Goal: Transaction & Acquisition: Purchase product/service

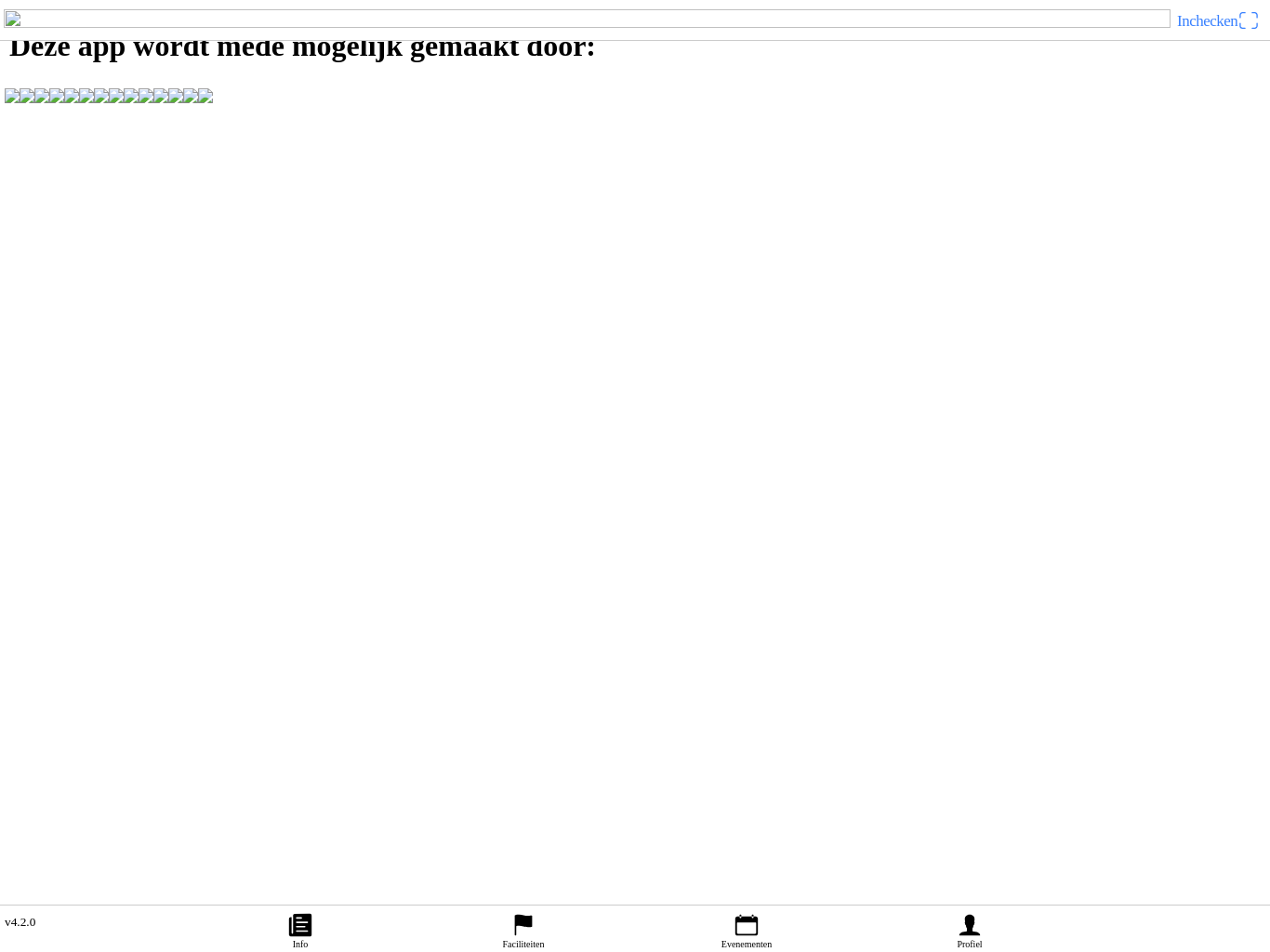
click at [979, 939] on ion-label "Profiel" at bounding box center [969, 944] width 25 height 11
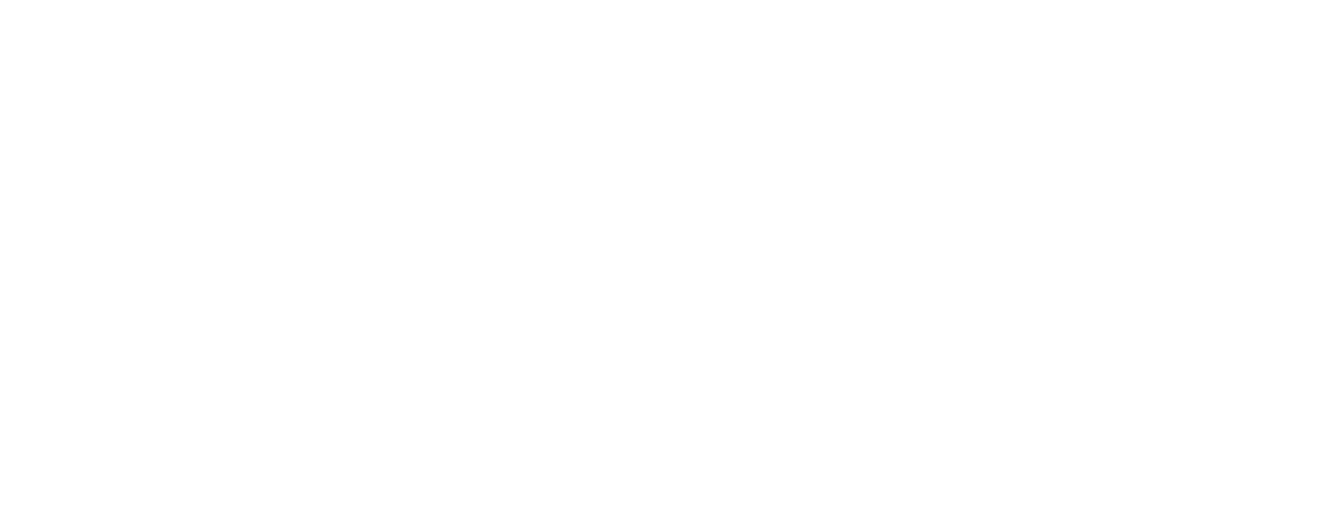
type input "richelledebakker15@gmail.com"
click at [776, 153] on span "Volgende" at bounding box center [659, 131] width 1284 height 43
click at [785, 267] on span "button" at bounding box center [659, 245] width 1284 height 43
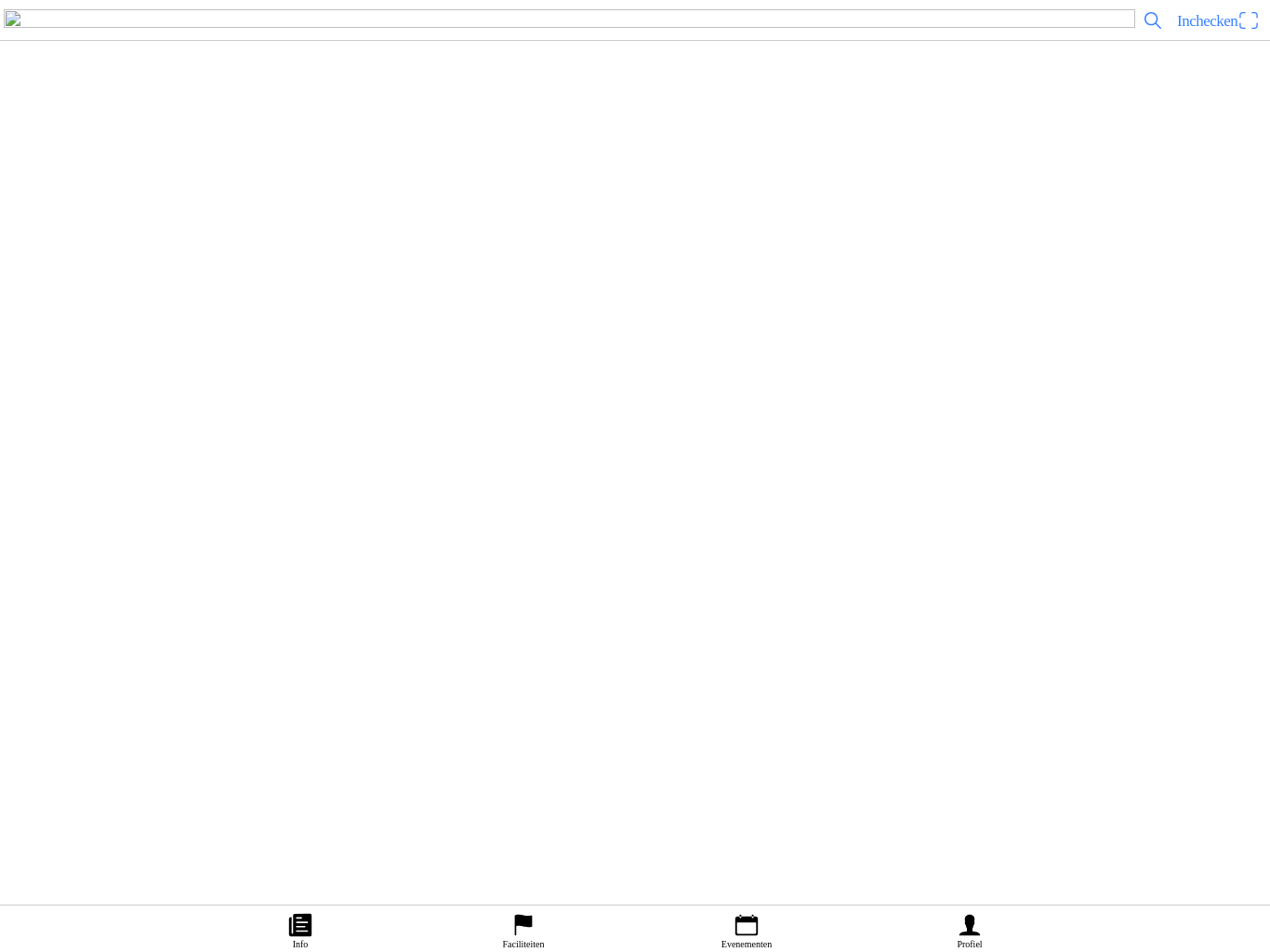
click at [802, 228] on ion-label "Bestellingen" at bounding box center [625, 219] width 1222 height 18
click at [33, 33] on div "MotoInside" at bounding box center [635, 20] width 1270 height 40
click at [23, 27] on span "button" at bounding box center [13, 20] width 20 height 29
click at [22, 35] on span "button" at bounding box center [13, 20] width 20 height 29
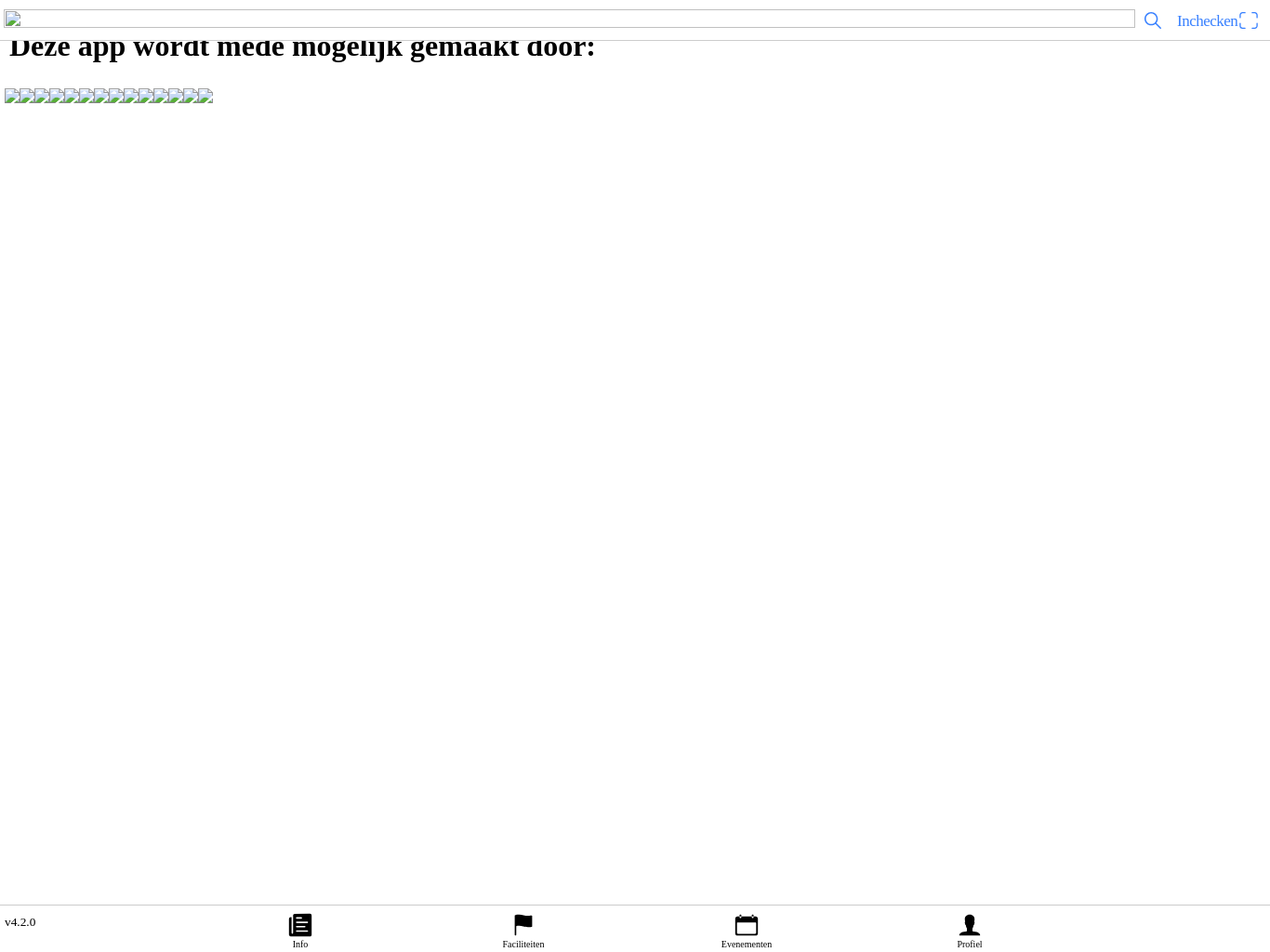
click at [302, 232] on div "Inloggen E-mail Volgende Een account aanmaken Terug naar app Wachtwoord vergete…" at bounding box center [635, 116] width 1270 height 232
click at [517, 915] on icon "flag" at bounding box center [524, 926] width 17 height 21
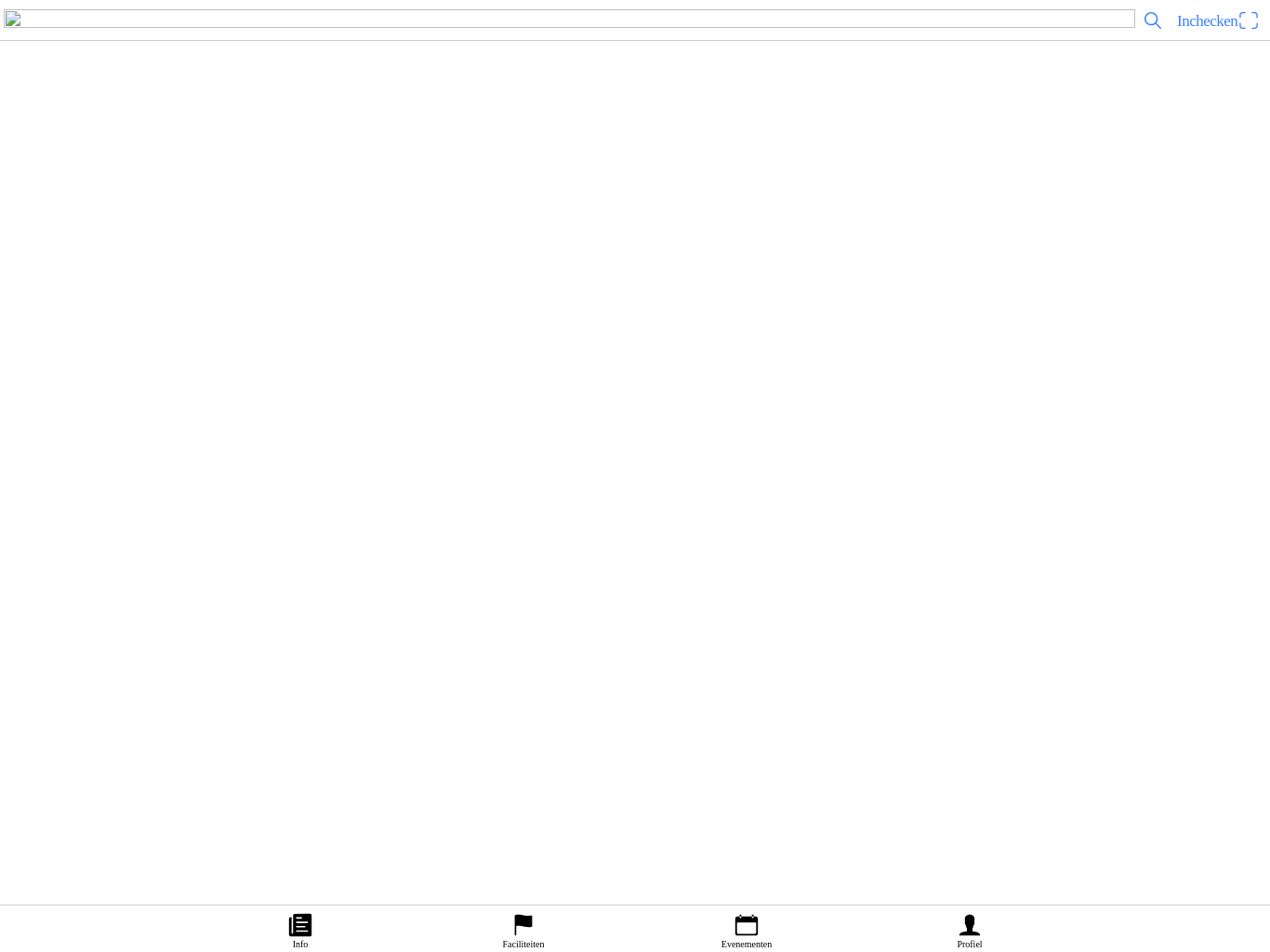
click at [986, 926] on link "Profiel" at bounding box center [970, 929] width 224 height 46
click at [552, 923] on link "Faciliteiten" at bounding box center [524, 929] width 224 height 46
click at [718, 937] on link "Evenementen" at bounding box center [747, 929] width 224 height 46
click at [513, 945] on ion-label "Faciliteiten" at bounding box center [523, 944] width 41 height 11
click at [528, 925] on icon "flag" at bounding box center [524, 926] width 17 height 21
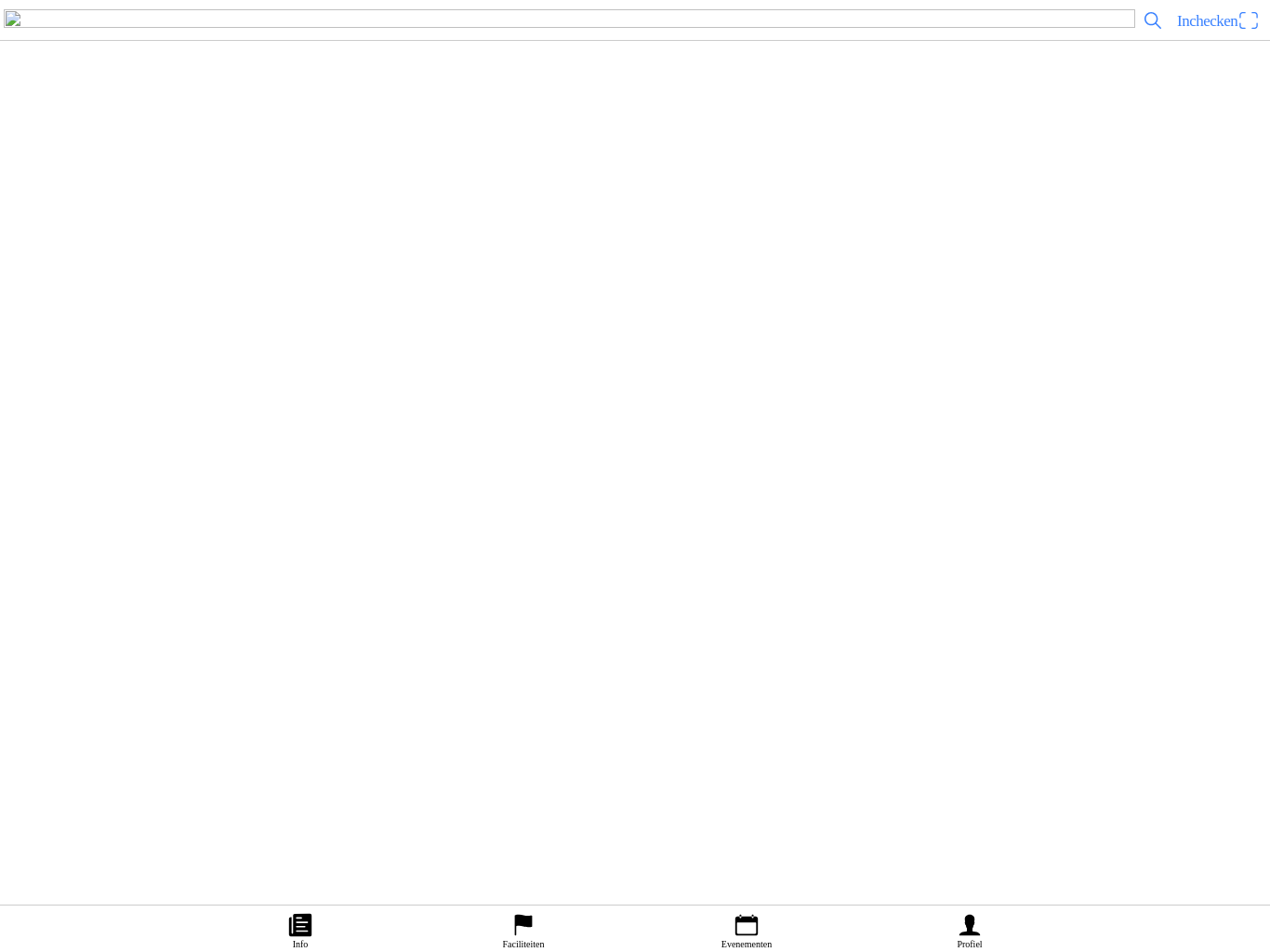
scroll to position [1047, 0]
click at [579, 241] on h2 "MCO Oirschot" at bounding box center [669, 228] width 1174 height 24
click at [176, 430] on button "Evenementen" at bounding box center [135, 417] width 84 height 25
click at [496, 402] on h2 "85/250cc grote baan zaterdag" at bounding box center [659, 389] width 1155 height 24
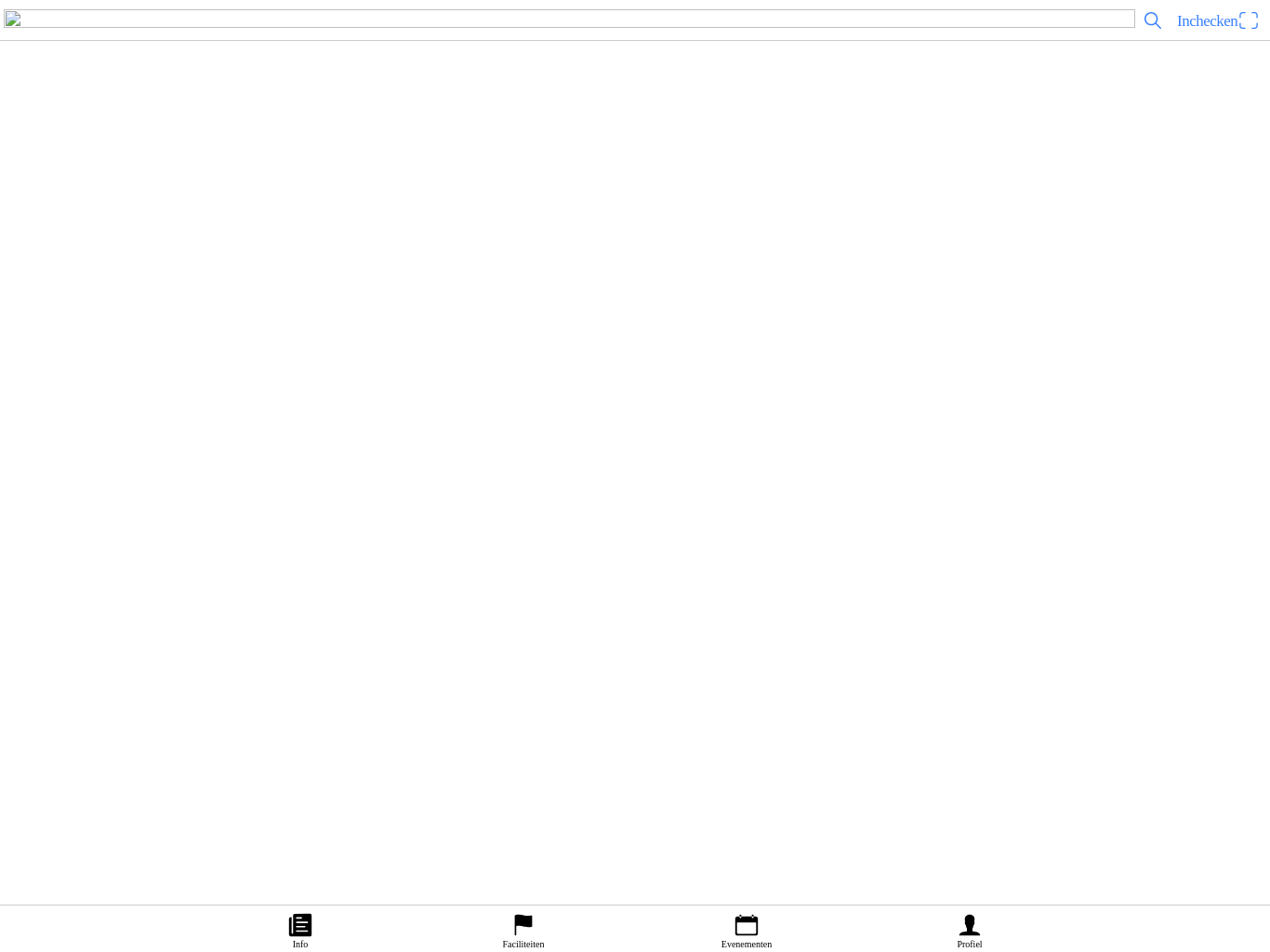
click at [89, 461] on span "Ticket kopen" at bounding box center [51, 448] width 75 height 25
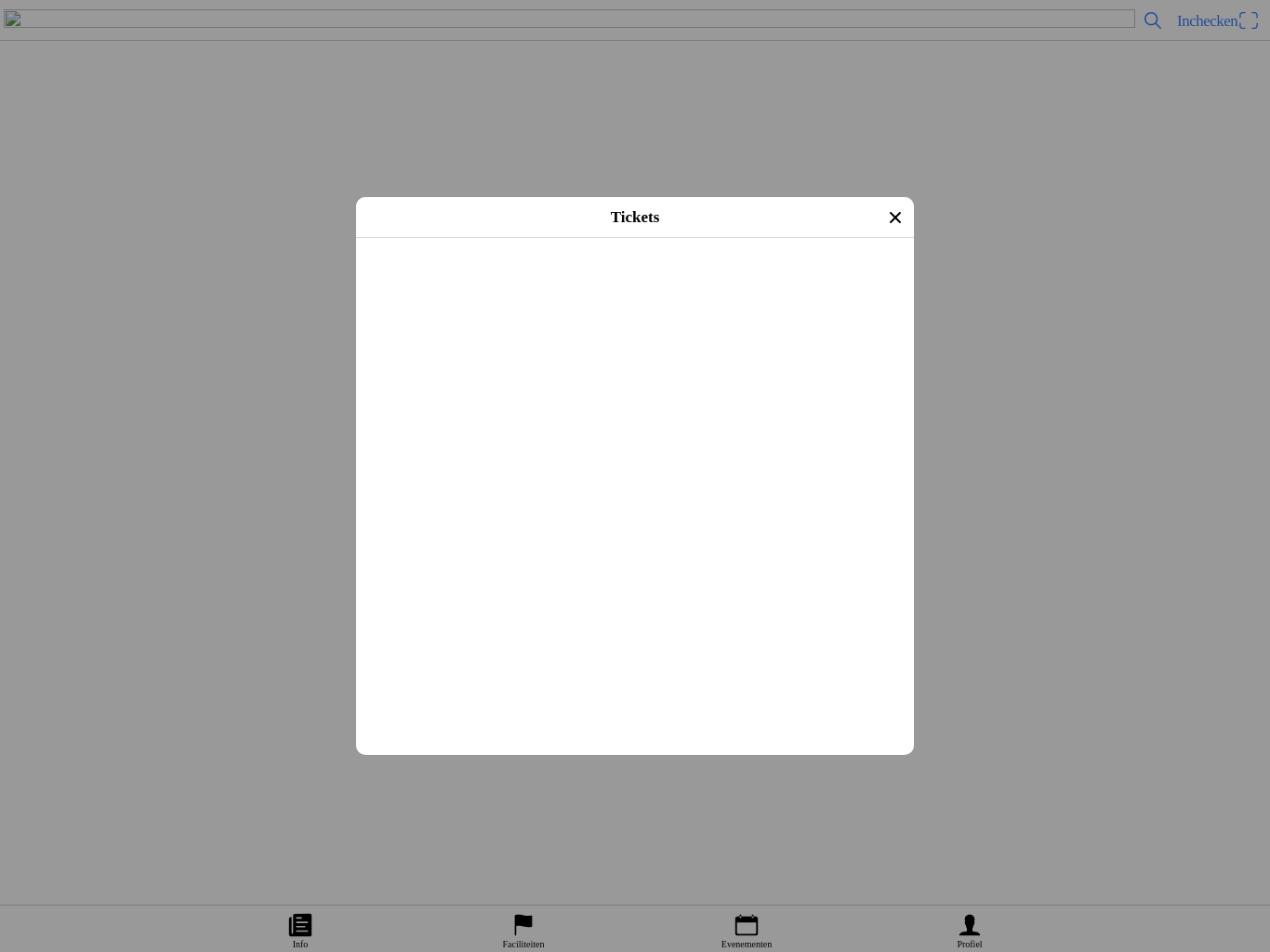
scroll to position [340, 0]
click at [749, 496] on button "button" at bounding box center [643, 472] width 543 height 48
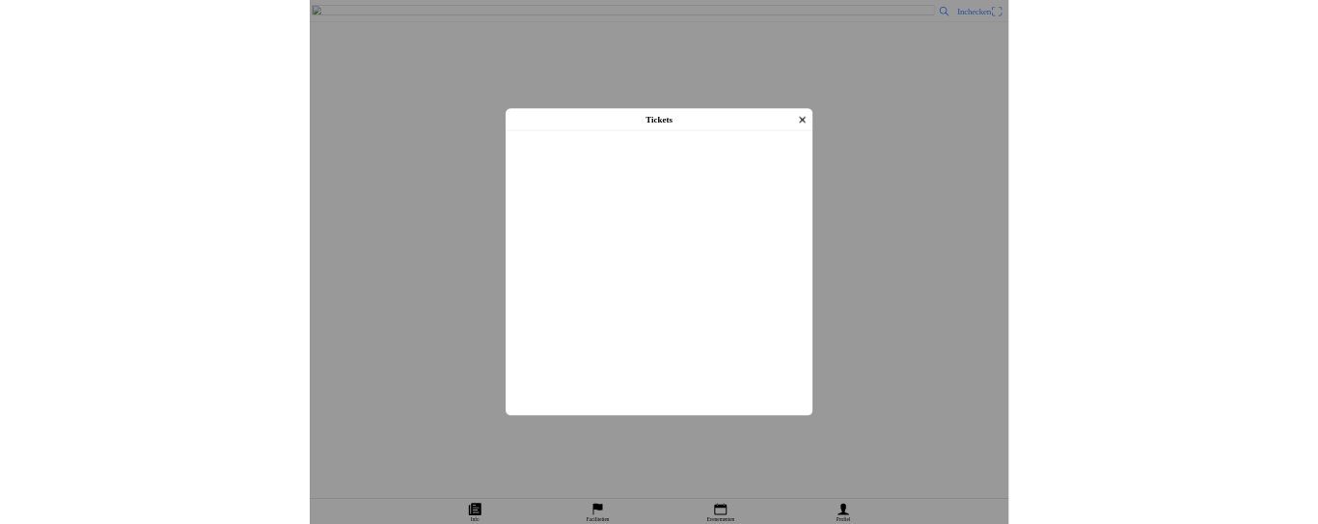
scroll to position [440, 0]
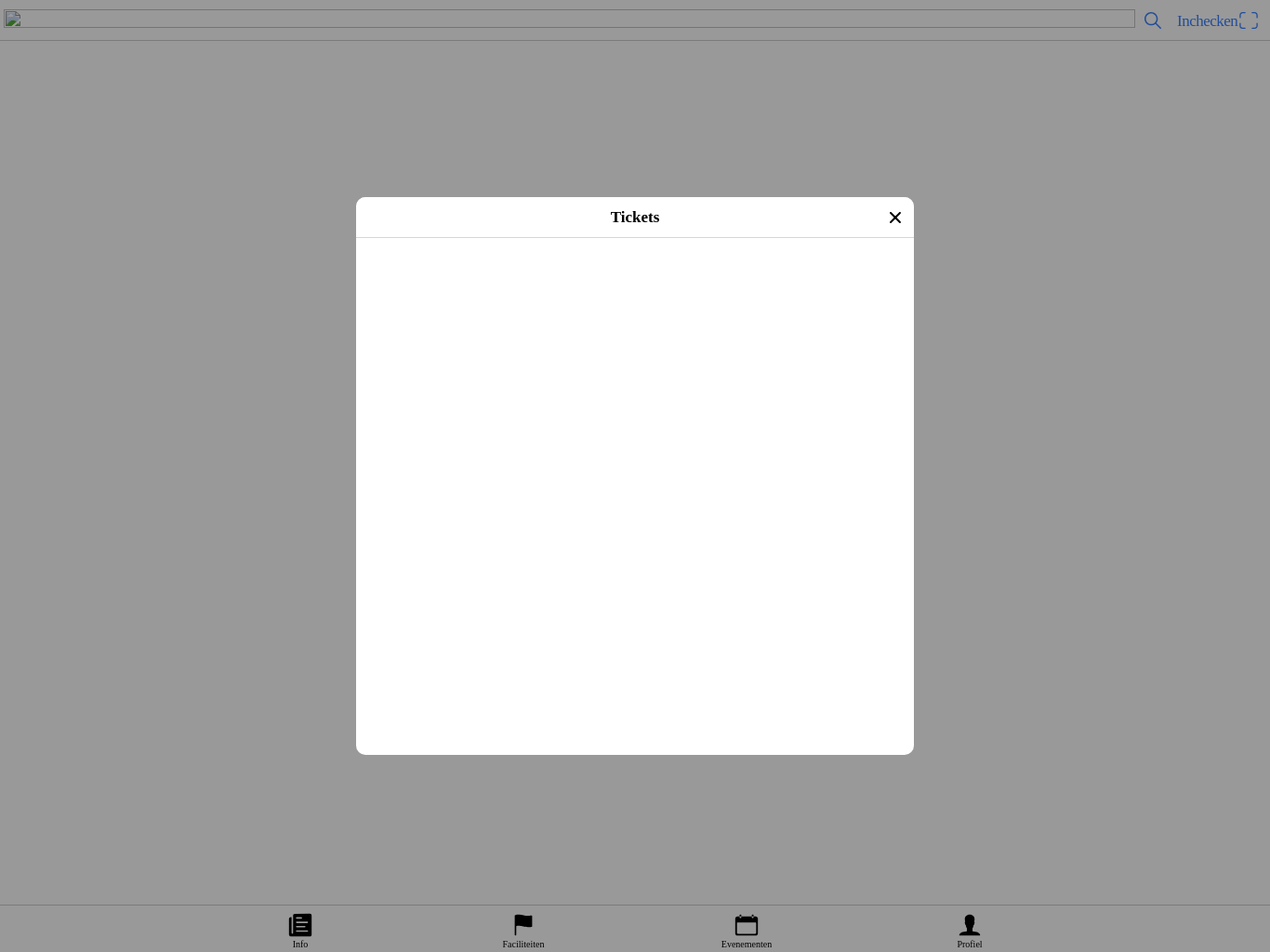
click at [746, 666] on span "Afrekenen" at bounding box center [635, 645] width 524 height 41
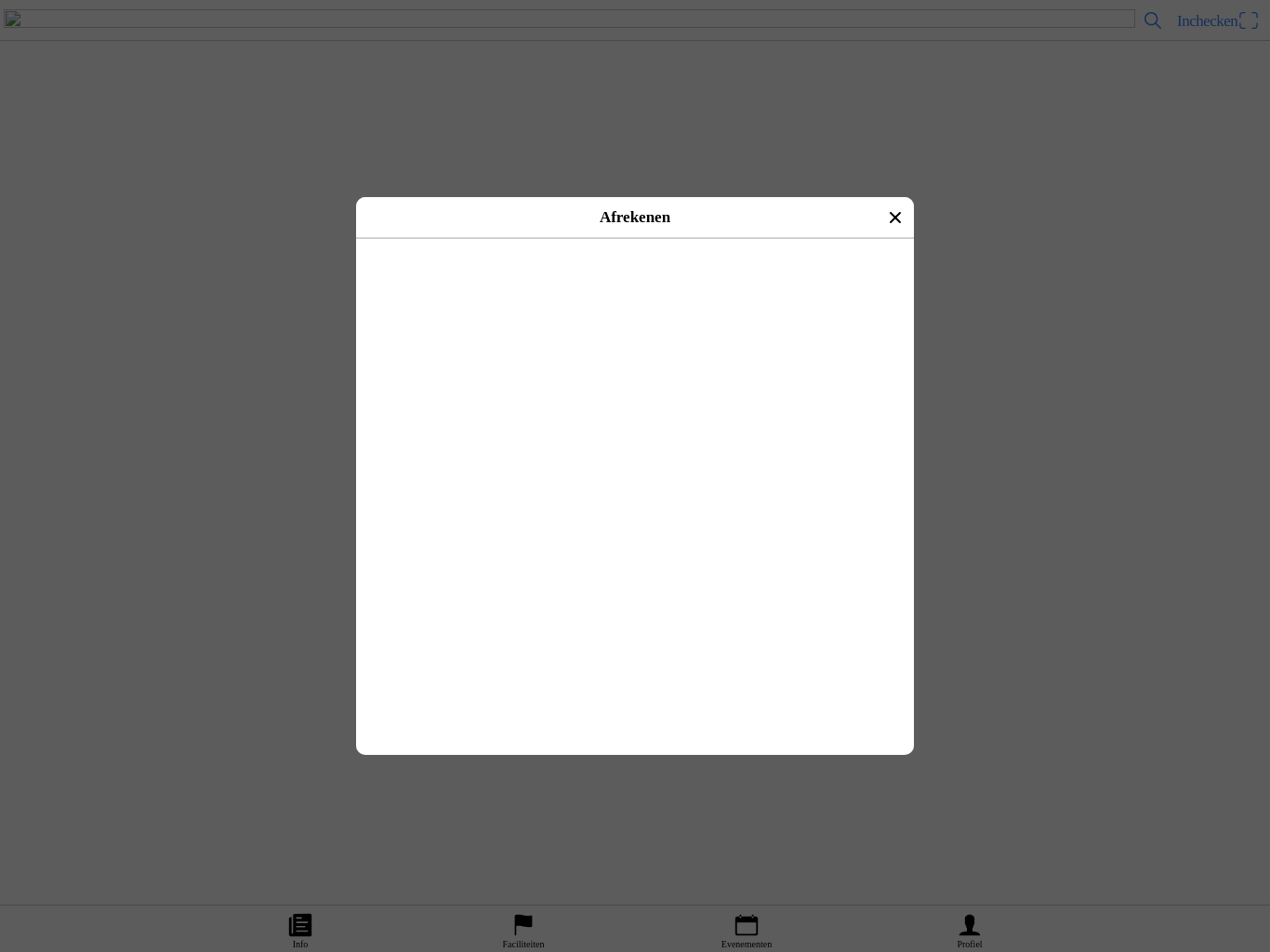
click at [791, 290] on button "button" at bounding box center [676, 303] width 476 height 56
click at [721, 286] on span "Betalen met iDeal" at bounding box center [635, 265] width 517 height 41
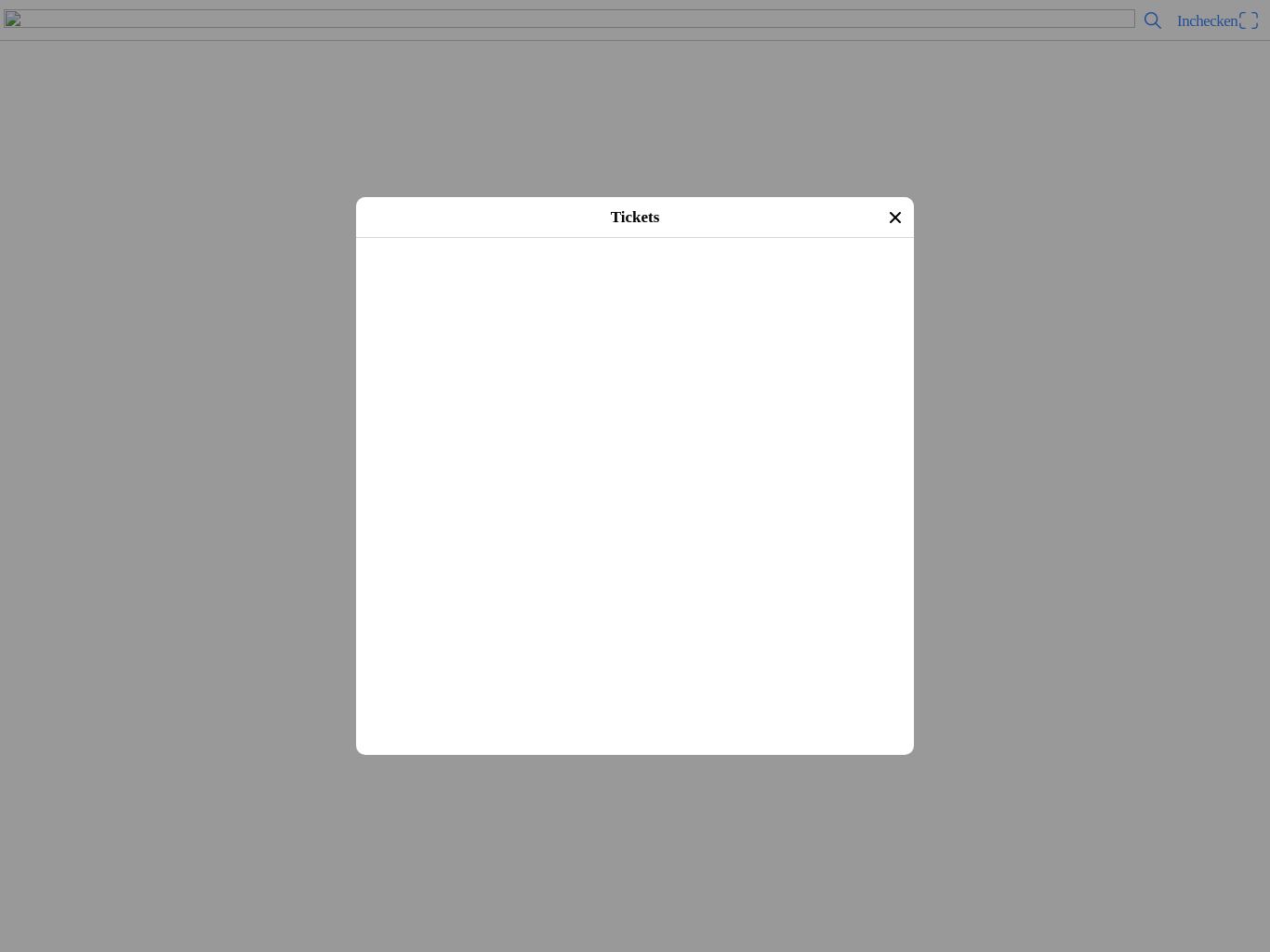
scroll to position [48, 0]
